Goal: Information Seeking & Learning: Understand process/instructions

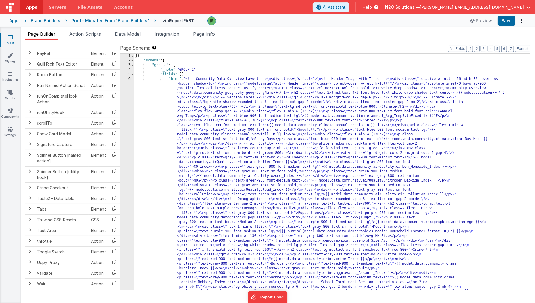
scroll to position [645, 0]
click at [30, 196] on span at bounding box center [30, 198] width 5 height 5
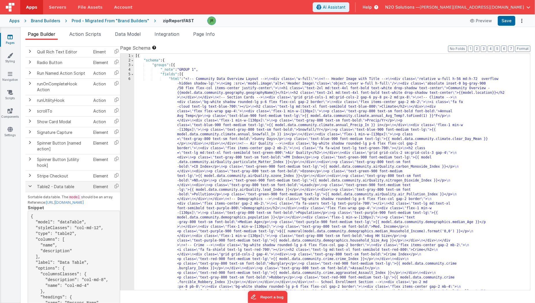
click at [30, 192] on td at bounding box center [29, 186] width 9 height 11
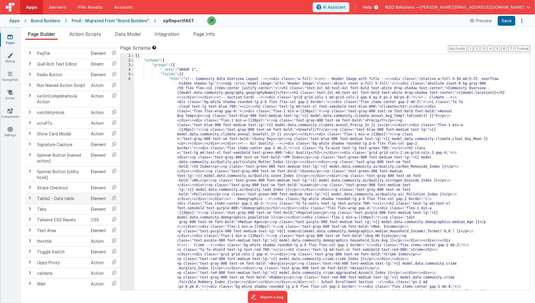
click at [28, 197] on span at bounding box center [30, 198] width 5 height 5
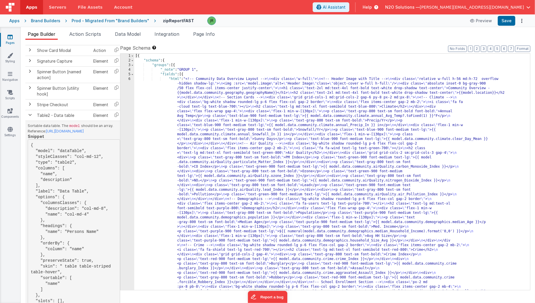
scroll to position [699, 0]
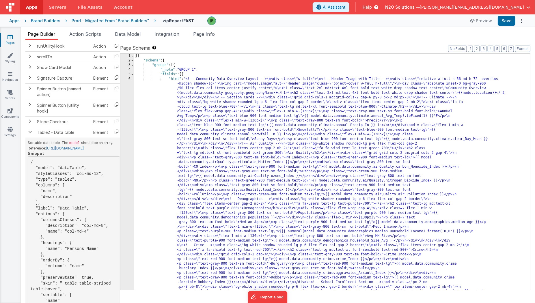
click at [63, 150] on link "[URL][DOMAIN_NAME]" at bounding box center [65, 148] width 38 height 4
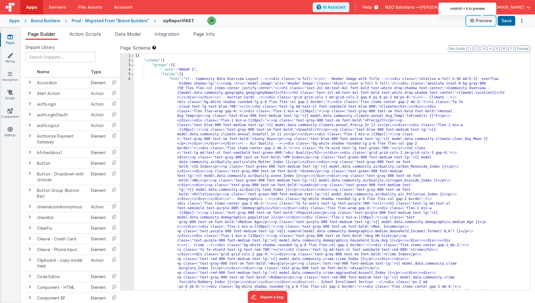
click at [484, 21] on button "Preview" at bounding box center [481, 20] width 29 height 9
